Goal: Task Accomplishment & Management: Manage account settings

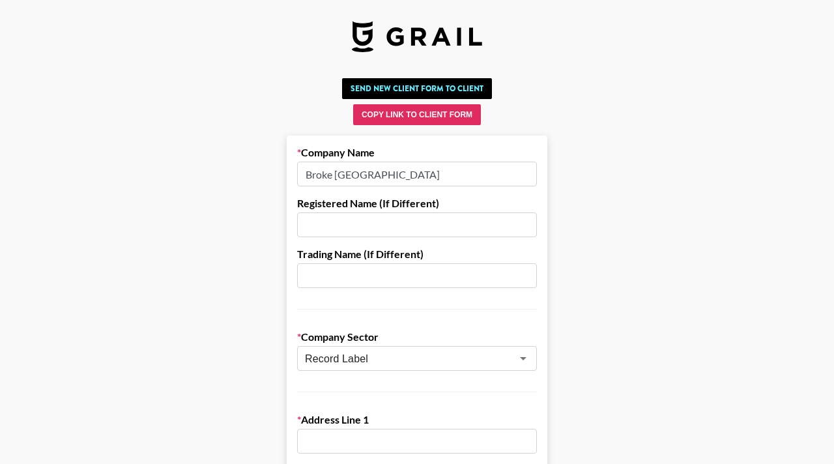
scroll to position [147, 0]
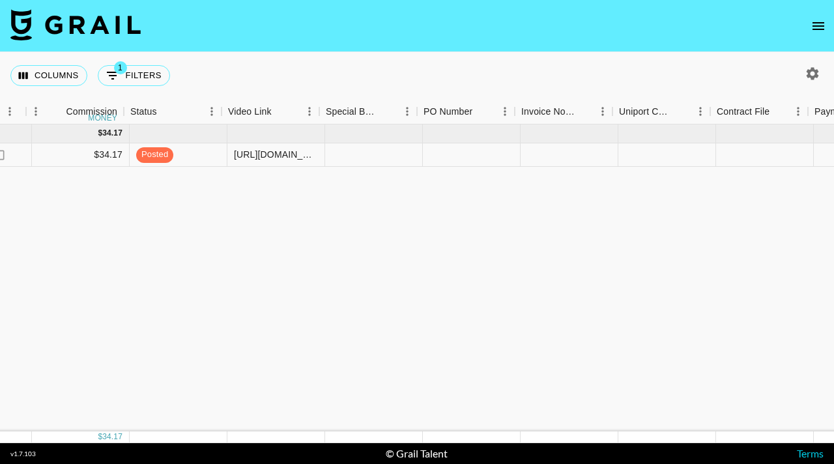
scroll to position [0, 1329]
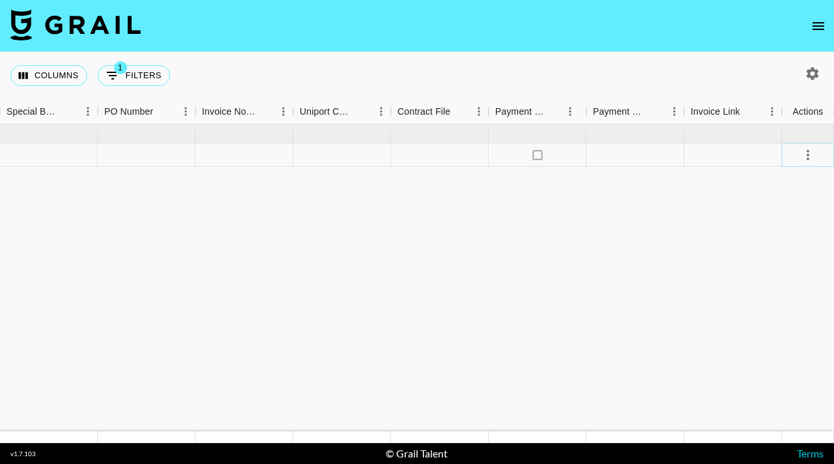
click at [806, 156] on icon "select merge strategy" at bounding box center [808, 155] width 16 height 16
click at [786, 281] on div "Approve" at bounding box center [779, 277] width 40 height 16
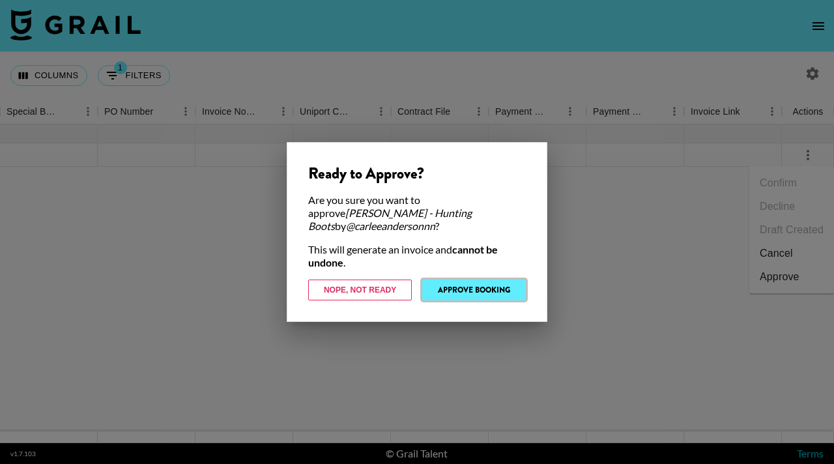
click at [456, 282] on button "Approve Booking" at bounding box center [474, 289] width 104 height 21
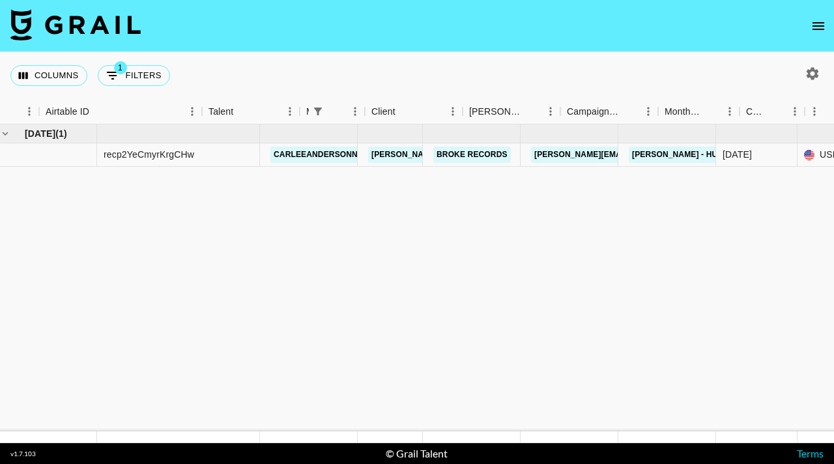
scroll to position [0, 0]
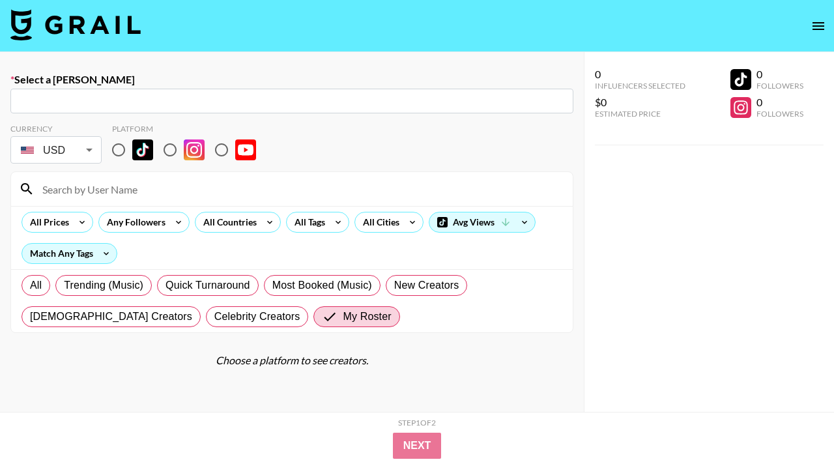
click at [823, 21] on icon "open drawer" at bounding box center [818, 26] width 16 height 16
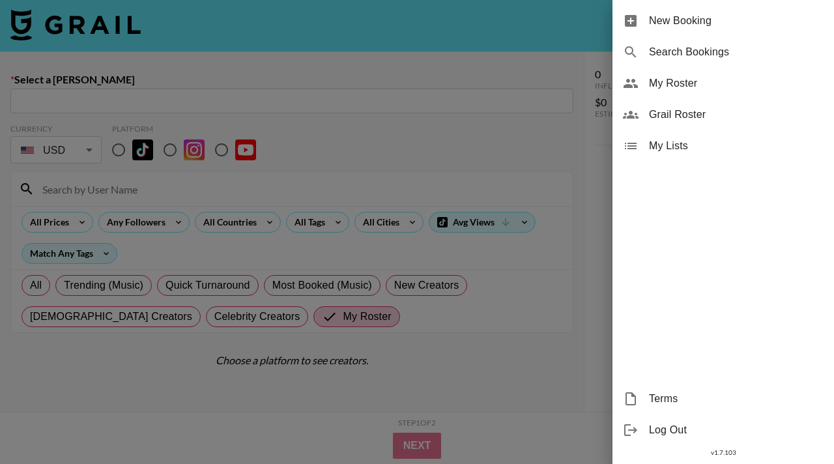
click at [657, 84] on span "My Roster" at bounding box center [736, 84] width 175 height 16
